Goal: Transaction & Acquisition: Subscribe to service/newsletter

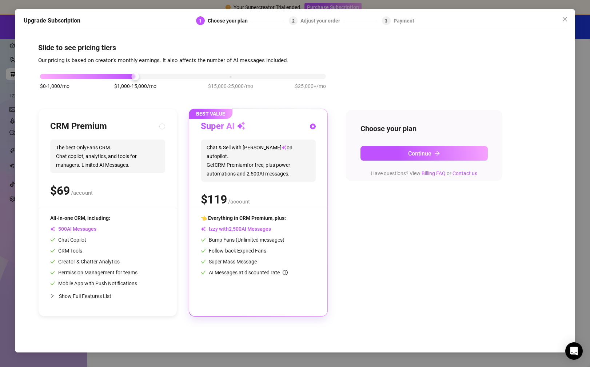
click at [76, 294] on span "Show Full Features List" at bounding box center [85, 296] width 52 height 6
radio input "true"
radio input "false"
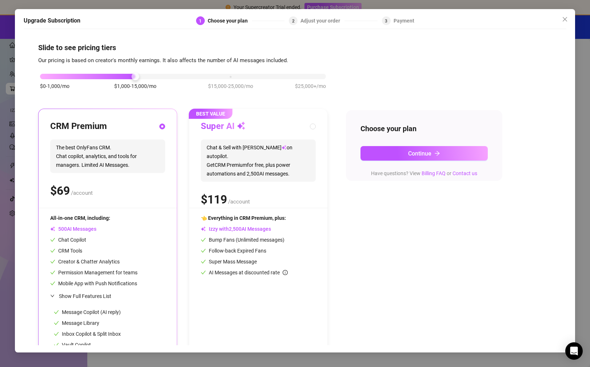
scroll to position [36, 0]
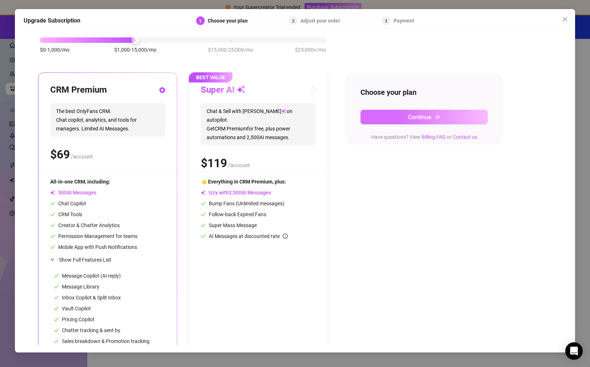
click at [441, 121] on button "Continue" at bounding box center [423, 117] width 127 height 15
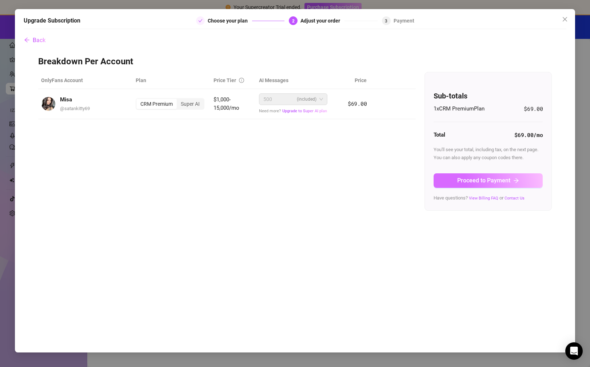
click at [446, 179] on button "Proceed to Payment" at bounding box center [487, 180] width 109 height 15
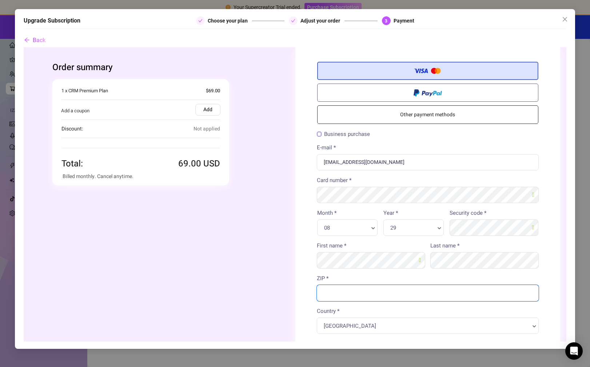
click at [401, 291] on input "ZIP *" at bounding box center [427, 293] width 222 height 16
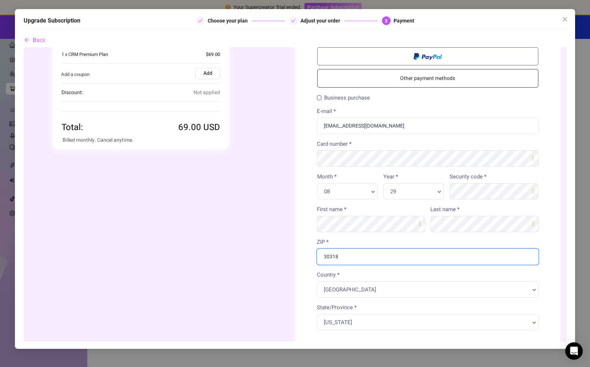
scroll to position [73, 0]
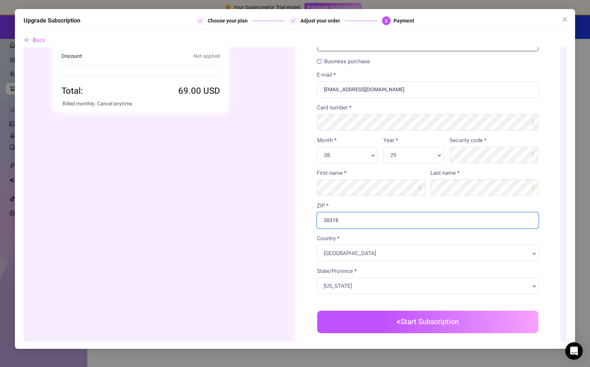
type input "30318"
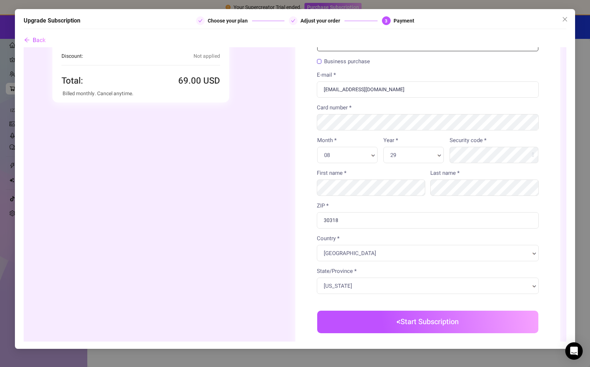
scroll to position [145, 0]
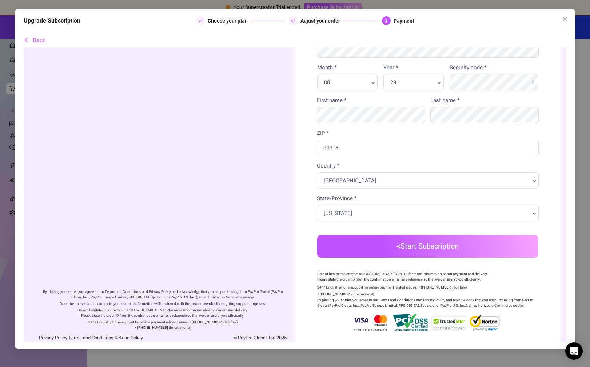
click at [426, 249] on button "Start Subscription" at bounding box center [427, 246] width 221 height 23
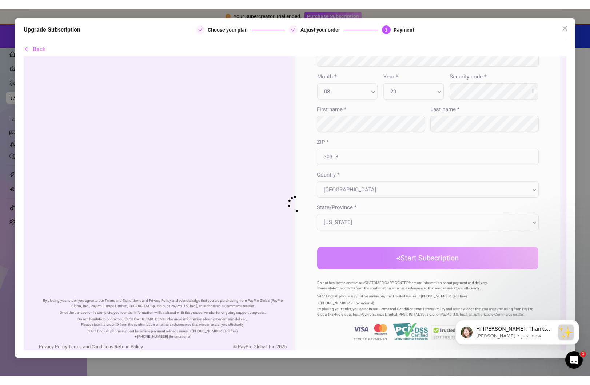
scroll to position [0, 0]
